Goal: Task Accomplishment & Management: Manage account settings

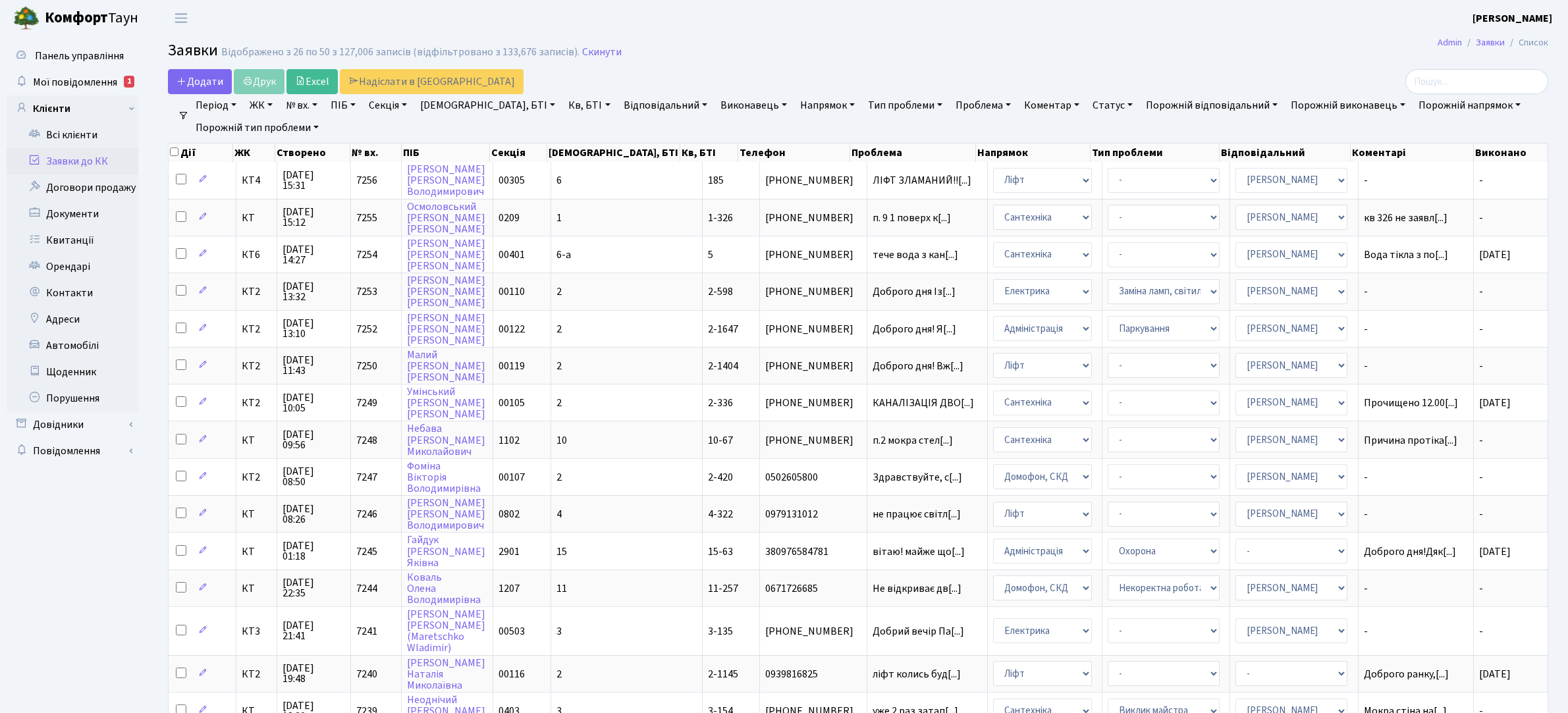
select select "25"
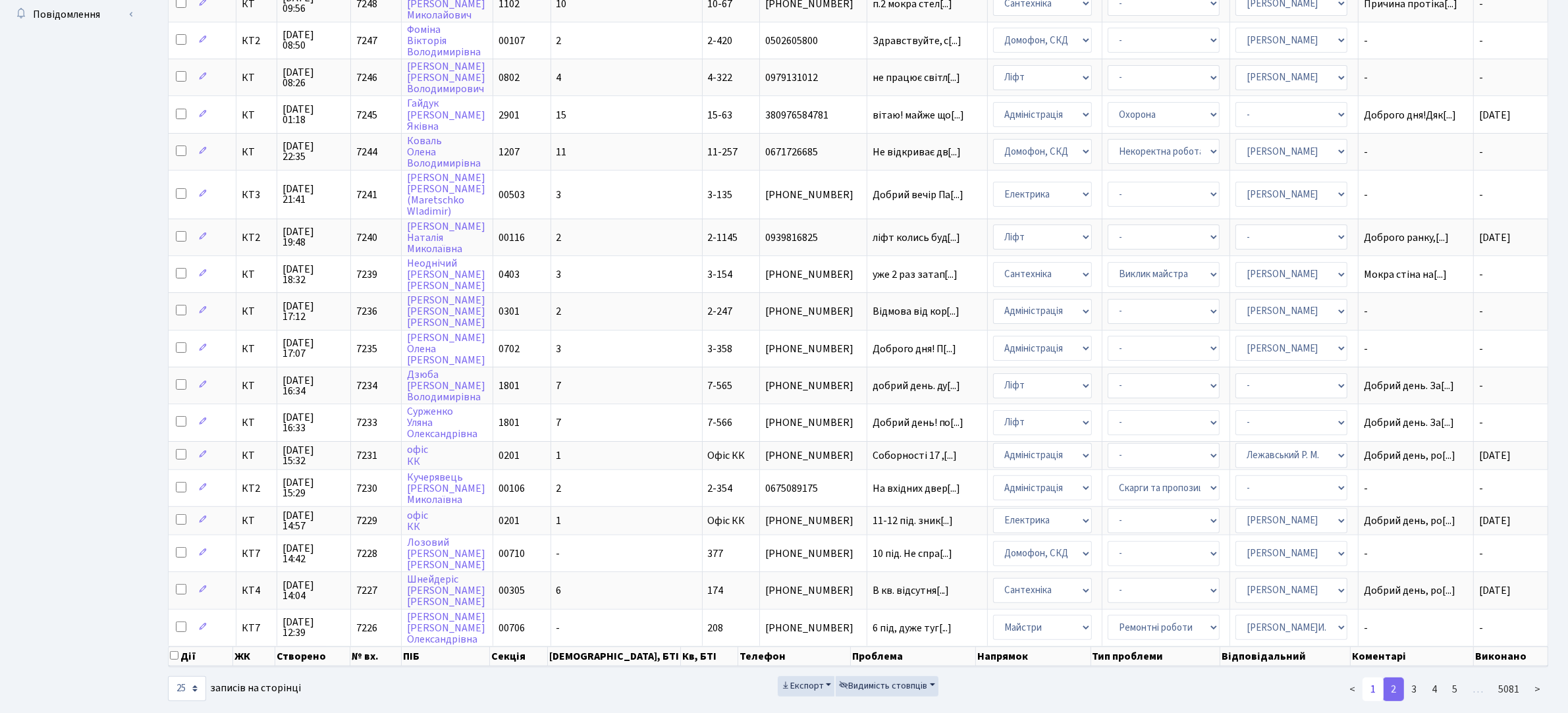
click at [1370, 677] on link "1" at bounding box center [1373, 689] width 21 height 24
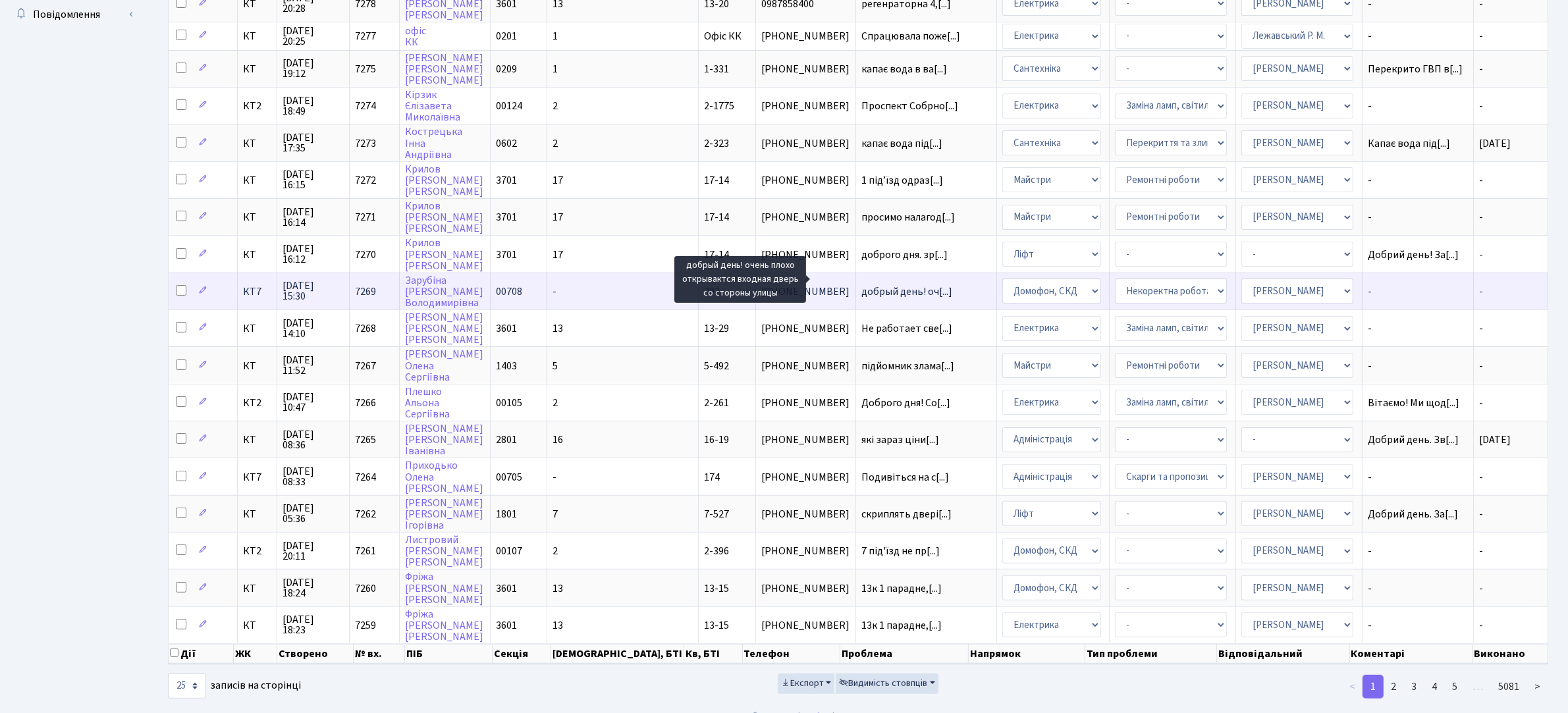
click at [861, 284] on span "добрый день! оч[...]" at bounding box center [906, 291] width 91 height 14
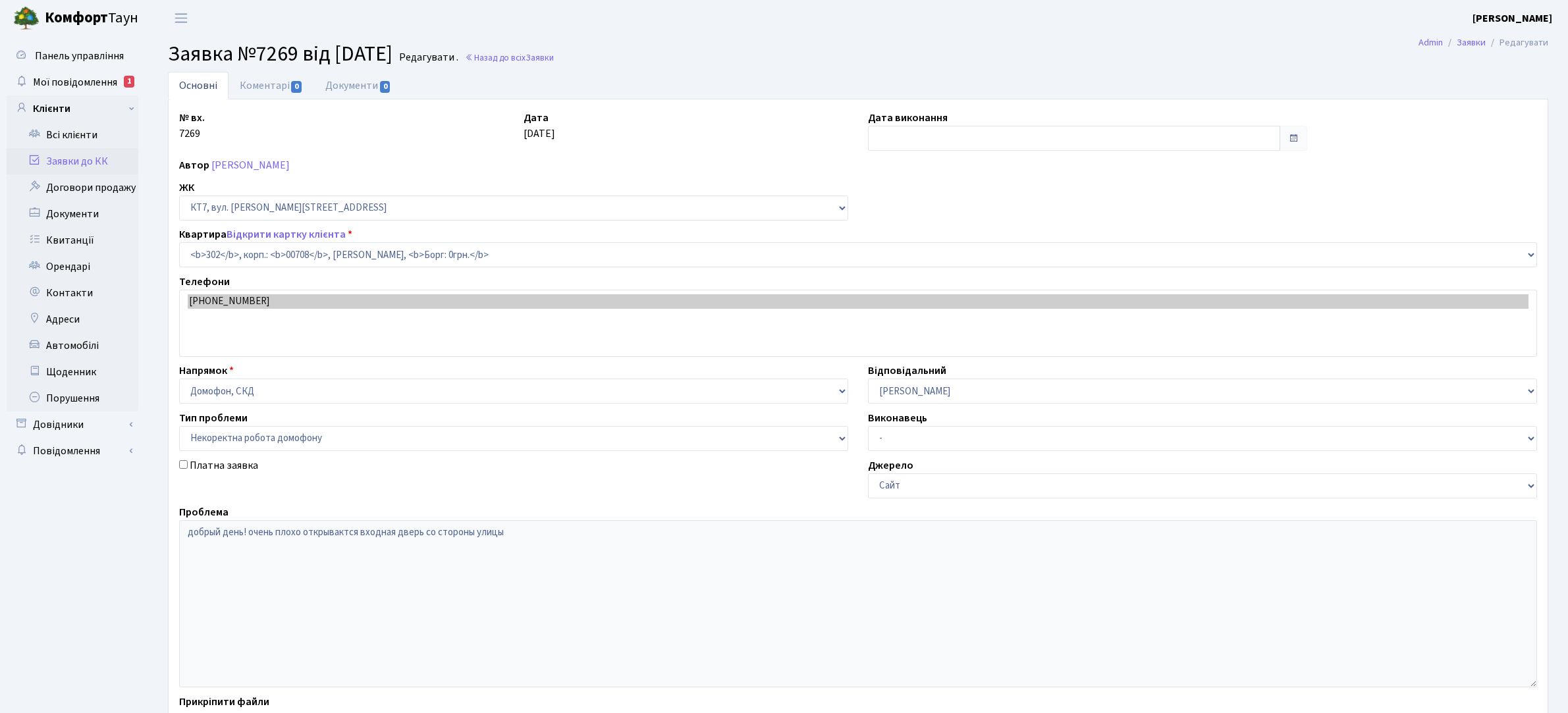
select select "18780"
select select "38"
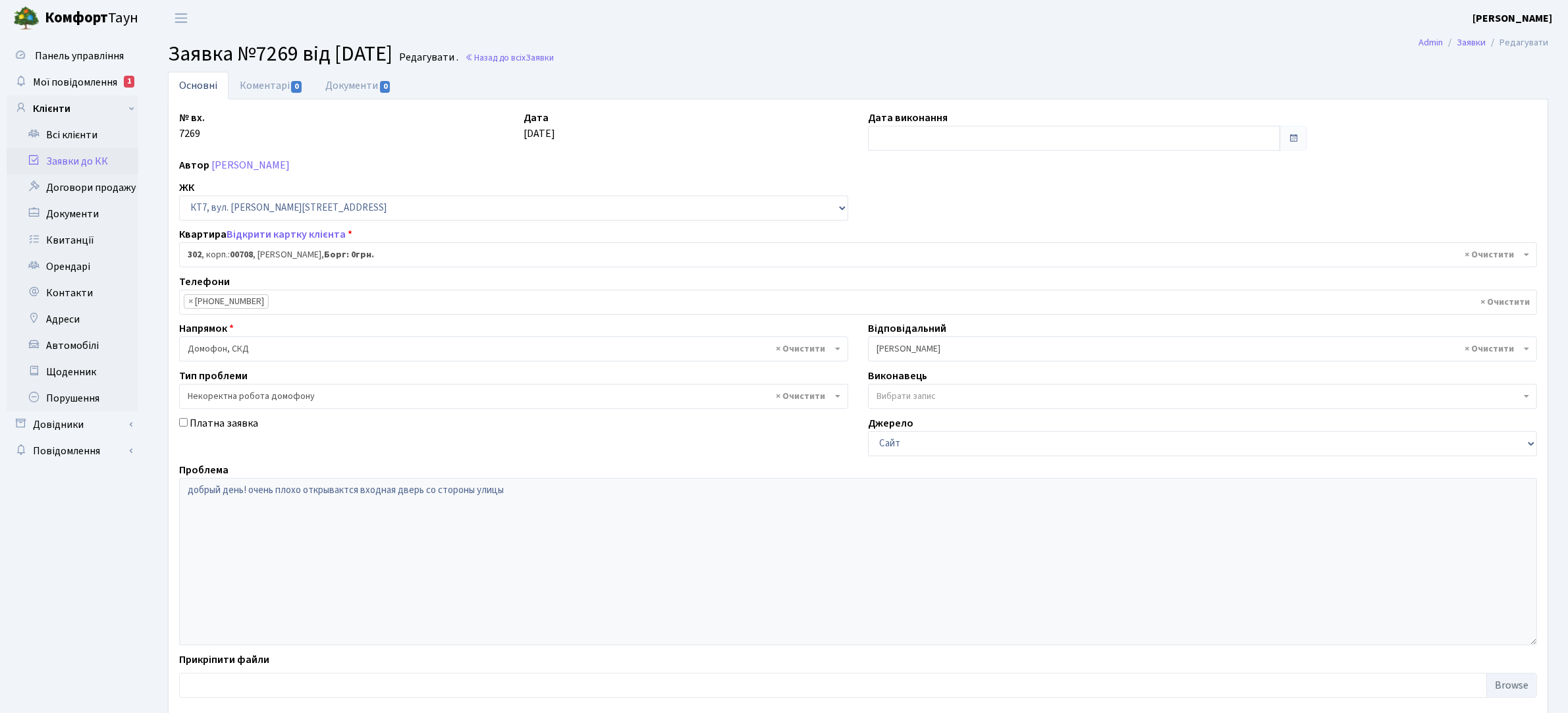
click at [80, 156] on link "Заявки до КК" at bounding box center [72, 161] width 131 height 26
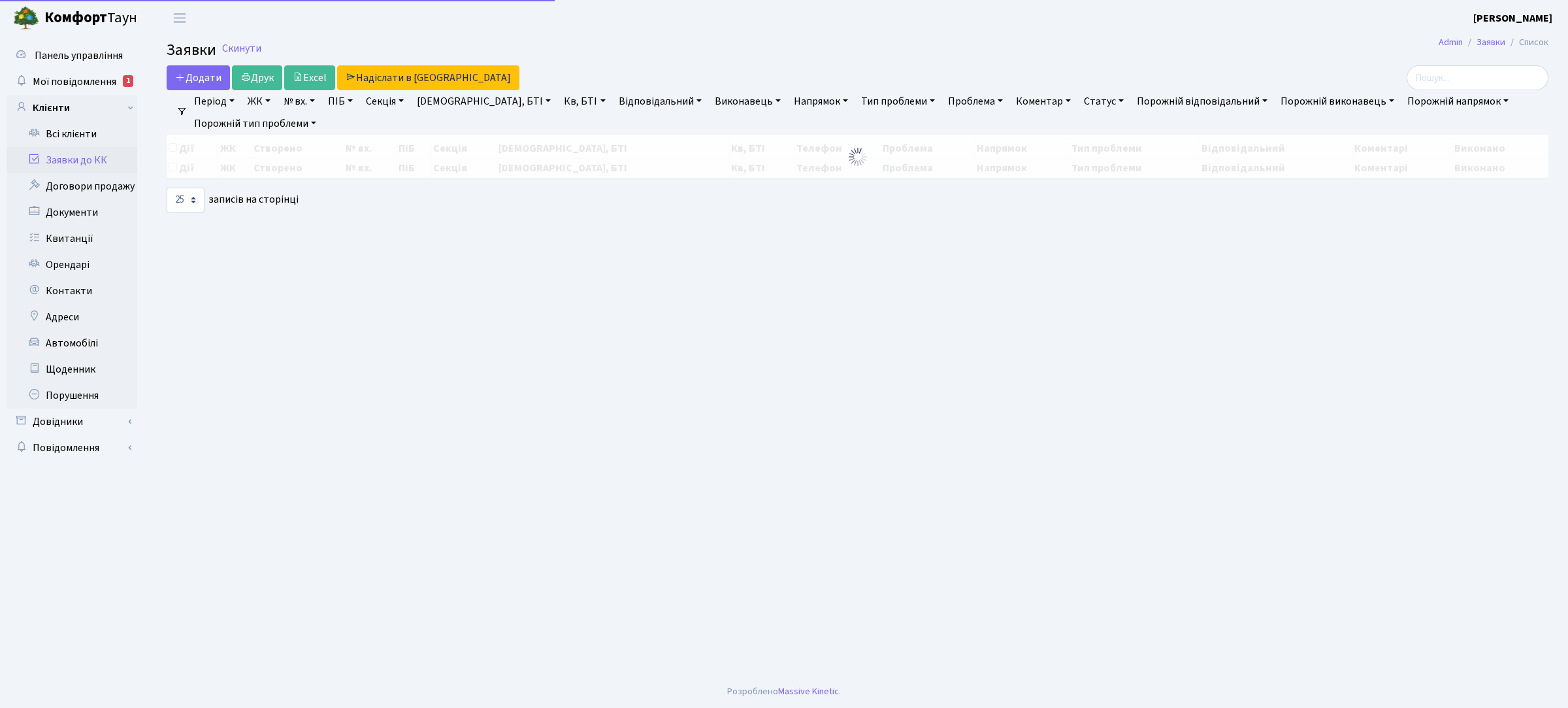
select select "25"
